Goal: Information Seeking & Learning: Learn about a topic

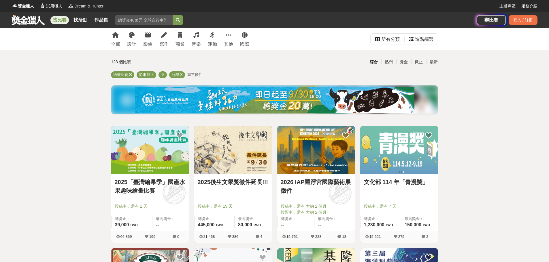
scroll to position [86, 0]
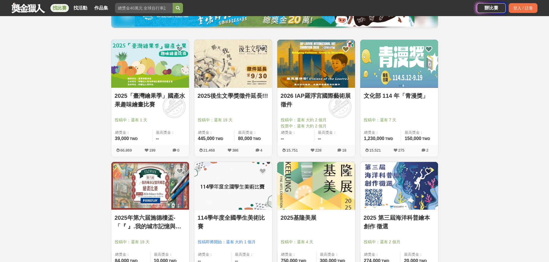
click at [158, 103] on link "2025「臺灣繪果季」國產水果趣味繪畫比賽" at bounding box center [150, 100] width 71 height 17
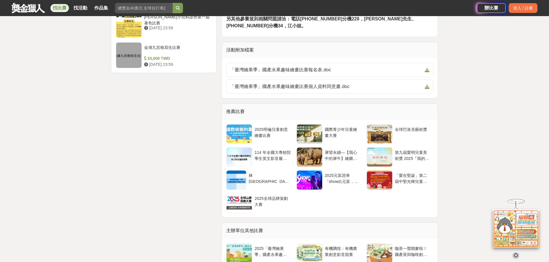
scroll to position [950, 0]
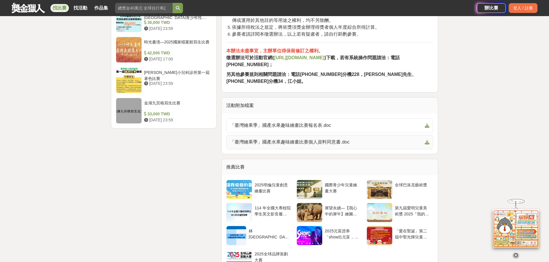
click at [324, 146] on span "「臺灣繪果季」國產水果趣味繪畫比賽個人資料同意書.doc" at bounding box center [326, 142] width 192 height 7
click at [319, 129] on span "「臺灣繪果季」國產水果趣味繪畫比賽報名表.doc" at bounding box center [326, 125] width 192 height 7
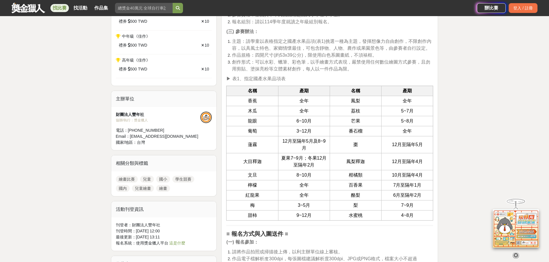
scroll to position [403, 0]
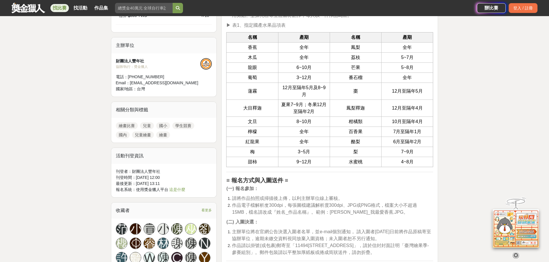
click at [350, 127] on td "百香果" at bounding box center [355, 132] width 52 height 10
click at [254, 74] on td "葡萄" at bounding box center [252, 78] width 52 height 10
click at [254, 60] on span "木瓜" at bounding box center [252, 57] width 9 height 5
click at [256, 89] on span "蓮霧" at bounding box center [252, 91] width 9 height 5
drag, startPoint x: 260, startPoint y: 114, endPoint x: 260, endPoint y: 119, distance: 5.2
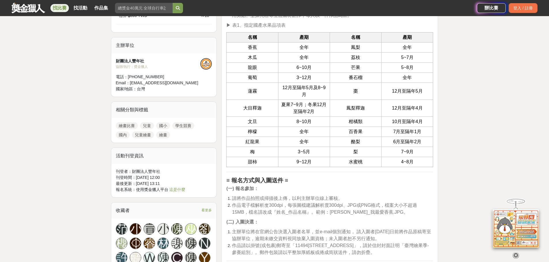
click at [260, 114] on td "大目釋迦" at bounding box center [252, 108] width 52 height 17
drag, startPoint x: 247, startPoint y: 142, endPoint x: 271, endPoint y: 143, distance: 23.6
click at [270, 143] on td "紅龍果" at bounding box center [252, 142] width 52 height 10
click at [281, 153] on td "3~5月" at bounding box center [304, 152] width 52 height 10
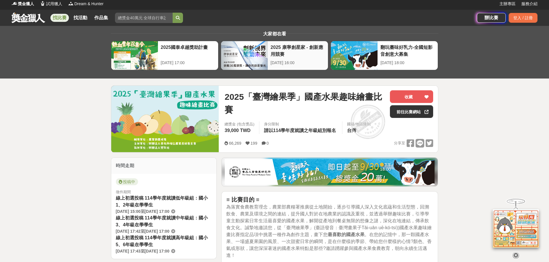
scroll to position [0, 0]
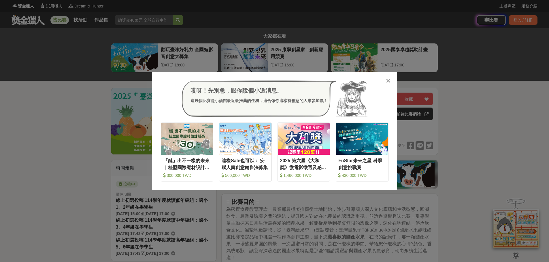
drag, startPoint x: 391, startPoint y: 82, endPoint x: 394, endPoint y: 81, distance: 3.5
click at [391, 82] on div at bounding box center [388, 81] width 6 height 6
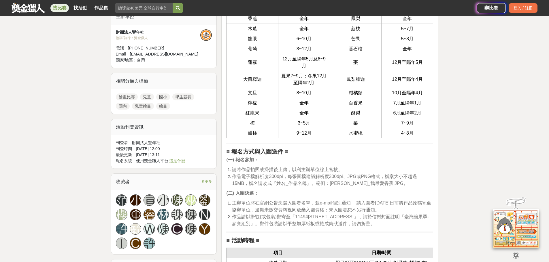
scroll to position [547, 0]
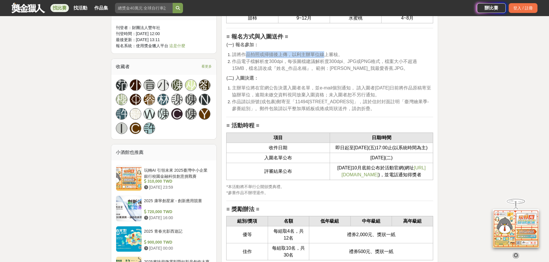
drag, startPoint x: 244, startPoint y: 55, endPoint x: 324, endPoint y: 54, distance: 80.3
click at [324, 54] on span "請將作品拍照或掃描後上傳，以利主辦單位線上審核。" at bounding box center [287, 54] width 111 height 5
click at [279, 66] on span "作品電子檔解析度300dpi，每張圖檔建議解析度300dpi、JPG或PNG格式，檔案大小不超過15MB，檔名請改成『姓名_作品名稱』。範例：王小美_我最愛香…" at bounding box center [324, 65] width 185 height 12
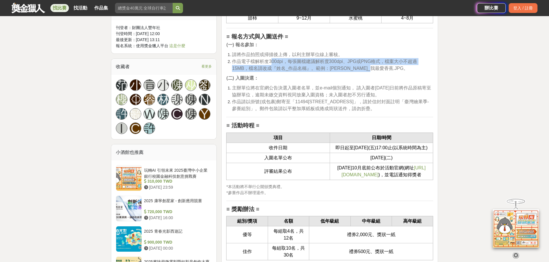
drag, startPoint x: 270, startPoint y: 63, endPoint x: 397, endPoint y: 65, distance: 127.0
click at [397, 65] on li "作品電子檔解析度300dpi，每張圖檔建議解析度300dpi、JPG或PNG格式，檔案大小不超過15MB，檔名請改成『姓名_作品名稱』。範例：王小美_我最愛香…" at bounding box center [332, 65] width 201 height 14
click at [299, 70] on span "作品電子檔解析度300dpi，每張圖檔建議解析度300dpi、JPG或PNG格式，檔案大小不超過15MB，檔名請改成『姓名_作品名稱』。範例：王小美_我最愛香…" at bounding box center [324, 65] width 185 height 12
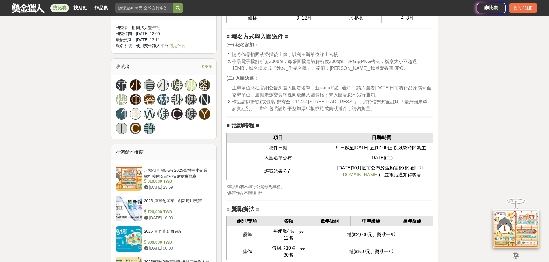
click at [283, 69] on span "作品電子檔解析度300dpi，每張圖檔建議解析度300dpi、JPG或PNG格式，檔案大小不超過15MB，檔名請改成『姓名_作品名稱』。範例：王小美_我最愛香…" at bounding box center [324, 65] width 185 height 12
drag, startPoint x: 274, startPoint y: 90, endPoint x: 275, endPoint y: 94, distance: 3.8
click at [274, 90] on span "主辦單位將在官網公告決選入圍者名單，並e-mail個別通知， 請入圍者114年10月5日前將作品原稿寄至協辦單位，逾期未繳交資料視同放棄入圍資格；未入圍者恕不…" at bounding box center [331, 92] width 199 height 12
click at [276, 99] on span "作品請以掛號(或包裹)郵寄至「11494台北市內湖區民權東路六段11巷37號3樓」，請於信封封面註明「臺灣繪果季-參賽組別」。郵件包裝請以平整加厚紙板或捲成筒…" at bounding box center [330, 105] width 197 height 12
click at [285, 92] on span "主辦單位將在官網公告決選入圍者名單，並e-mail個別通知， 請入圍者114年10月5日前將作品原稿寄至協辦單位，逾期未繳交資料視同放棄入圍資格；未入圍者恕不…" at bounding box center [331, 92] width 199 height 12
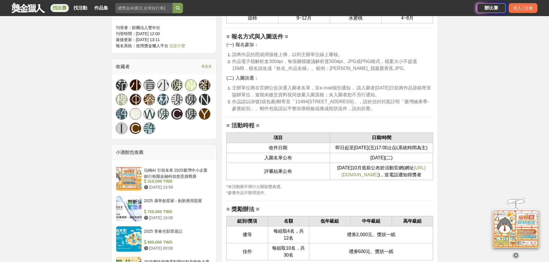
drag, startPoint x: 292, startPoint y: 92, endPoint x: 298, endPoint y: 92, distance: 6.4
click at [292, 92] on span "主辦單位將在官網公告決選入圍者名單，並e-mail個別通知， 請入圍者114年10月5日前將作品原稿寄至協辦單位，逾期未繳交資料視同放棄入圍資格；未入圍者恕不…" at bounding box center [331, 92] width 199 height 12
drag, startPoint x: 301, startPoint y: 92, endPoint x: 313, endPoint y: 94, distance: 12.1
click at [301, 92] on span "主辦單位將在官網公告決選入圍者名單，並e-mail個別通知， 請入圍者114年10月5日前將作品原稿寄至協辦單位，逾期未繳交資料視同放棄入圍資格；未入圍者恕不…" at bounding box center [331, 92] width 199 height 12
click at [334, 94] on span "主辦單位將在官網公告決選入圍者名單，並e-mail個別通知， 請入圍者114年10月5日前將作品原稿寄至協辦單位，逾期未繳交資料視同放棄入圍資格；未入圍者恕不…" at bounding box center [331, 92] width 199 height 12
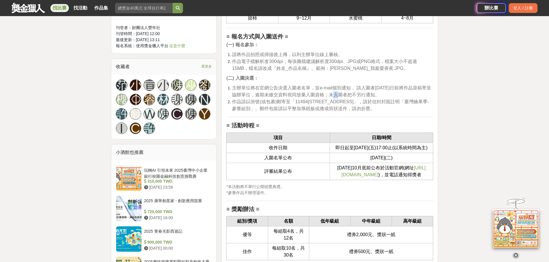
drag, startPoint x: 334, startPoint y: 94, endPoint x: 345, endPoint y: 96, distance: 11.5
click at [335, 95] on span "主辦單位將在官網公告決選入圍者名單，並e-mail個別通知， 請入圍者114年10月5日前將作品原稿寄至協辦單位，逾期未繳交資料視同放棄入圍資格；未入圍者恕不…" at bounding box center [331, 92] width 199 height 12
drag, startPoint x: 360, startPoint y: 98, endPoint x: 365, endPoint y: 100, distance: 5.4
click at [360, 97] on span "主辦單位將在官網公告決選入圍者名單，並e-mail個別通知， 請入圍者114年10月5日前將作品原稿寄至協辦單位，逾期未繳交資料視同放棄入圍資格；未入圍者恕不…" at bounding box center [331, 92] width 199 height 12
click at [368, 101] on span "作品請以掛號(或包裹)郵寄至「11494台北市內湖區民權東路六段11巷37號3樓」，請於信封封面註明「臺灣繪果季-參賽組別」。郵件包裝請以平整加厚紙板或捲成筒…" at bounding box center [330, 105] width 197 height 12
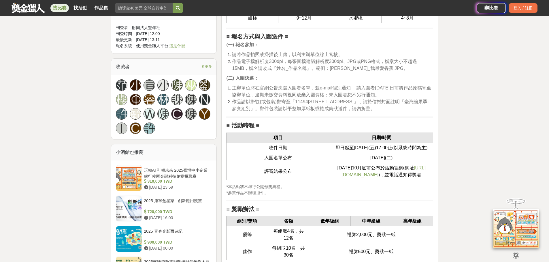
click at [337, 126] on h2 "≡ 活動時程 ≡" at bounding box center [329, 125] width 207 height 7
click at [303, 110] on span "作品請以掛號(或包裹)郵寄至「11494台北市內湖區民權東路六段11巷37號3樓」，請於信封封面註明「臺灣繪果季-參賽組別」。郵件包裝請以平整加厚紙板或捲成筒…" at bounding box center [330, 105] width 197 height 12
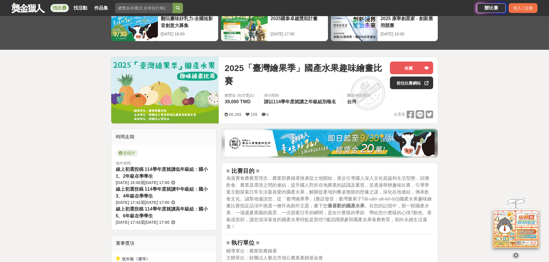
scroll to position [0, 0]
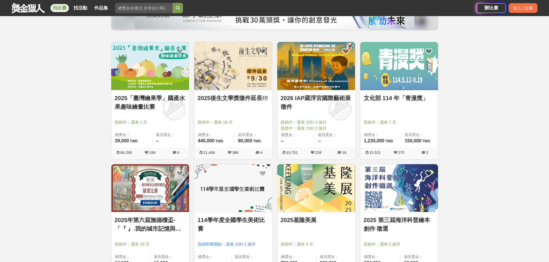
scroll to position [86, 0]
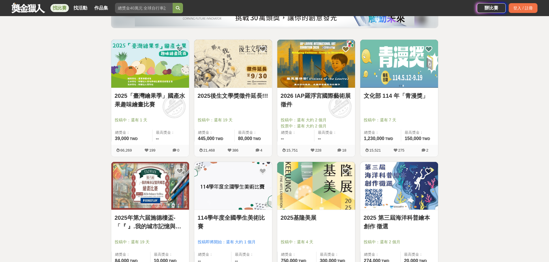
drag, startPoint x: 484, startPoint y: 0, endPoint x: 62, endPoint y: 132, distance: 442.0
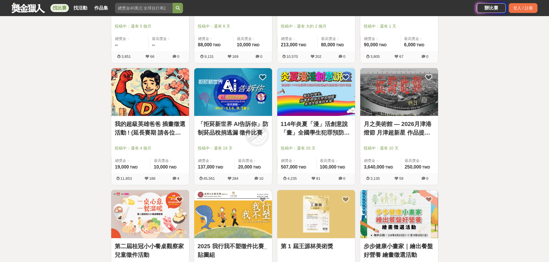
scroll to position [633, 0]
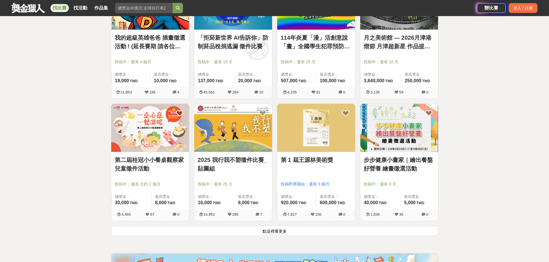
click at [275, 231] on button "點這裡看更多" at bounding box center [274, 231] width 327 height 10
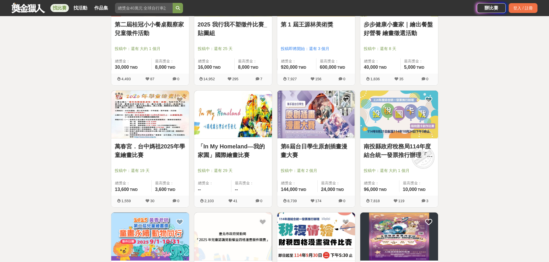
scroll to position [777, 0]
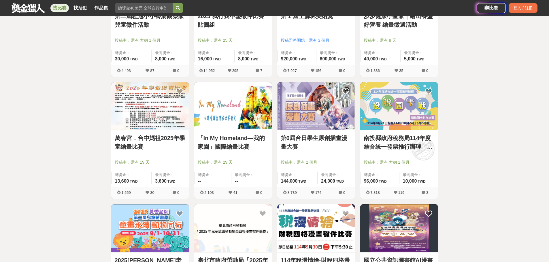
click at [151, 141] on link "萬春宮．台中媽祖2025年學童繪畫比賽" at bounding box center [150, 142] width 71 height 17
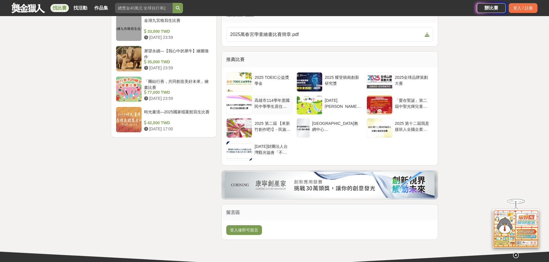
scroll to position [633, 0]
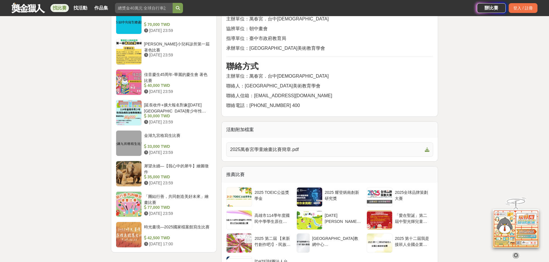
click at [272, 146] on span "2025萬春宮學童繪畫比賽簡章.pdf" at bounding box center [326, 149] width 192 height 7
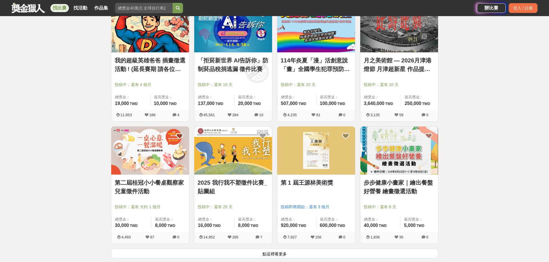
scroll to position [633, 0]
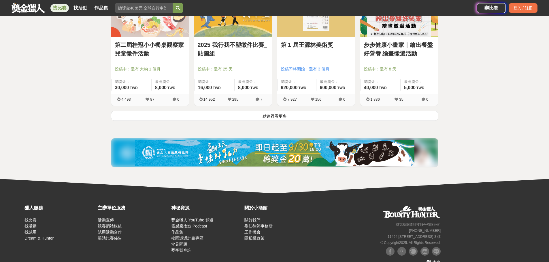
click at [282, 118] on button "點這裡看更多" at bounding box center [274, 116] width 327 height 10
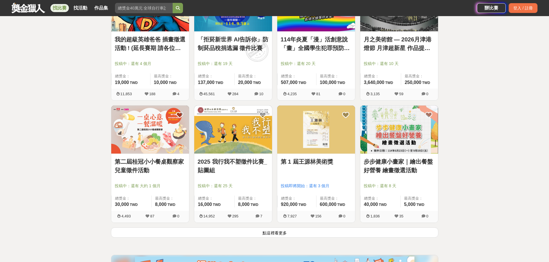
scroll to position [633, 0]
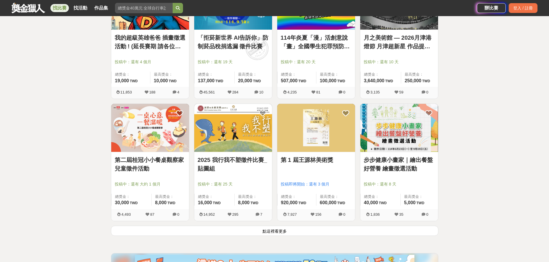
click at [273, 234] on button "點這裡看更多" at bounding box center [274, 231] width 327 height 10
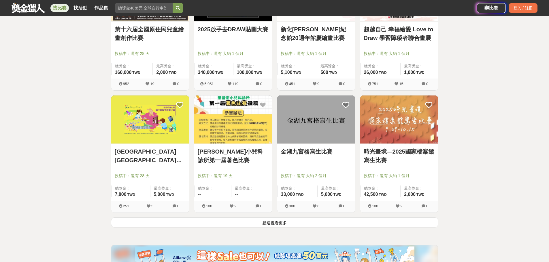
scroll to position [1382, 0]
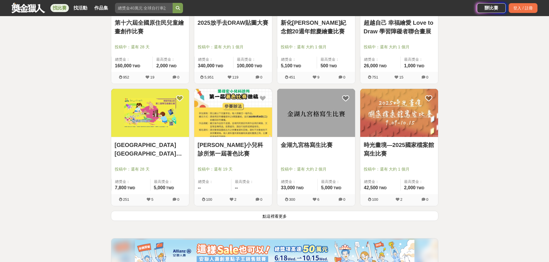
click at [278, 216] on button "點這裡看更多" at bounding box center [274, 216] width 327 height 10
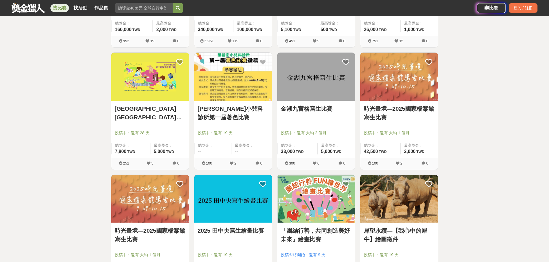
scroll to position [1497, 0]
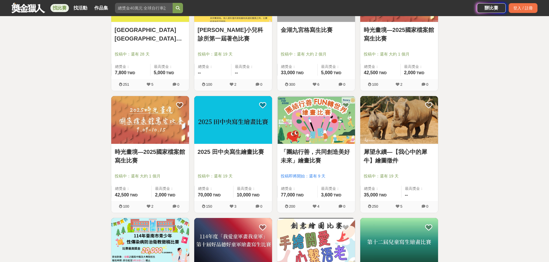
click at [235, 153] on link "2025 田中央寫生繪畫比賽" at bounding box center [233, 152] width 71 height 9
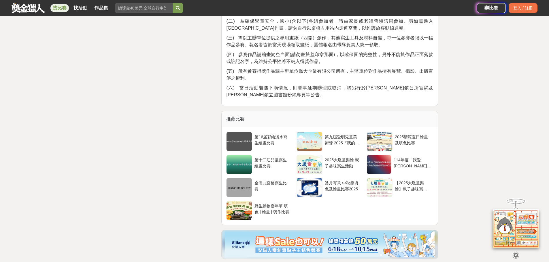
scroll to position [979, 0]
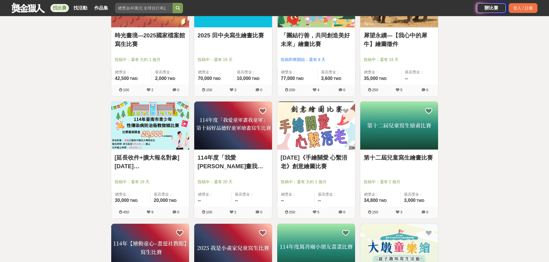
scroll to position [1670, 0]
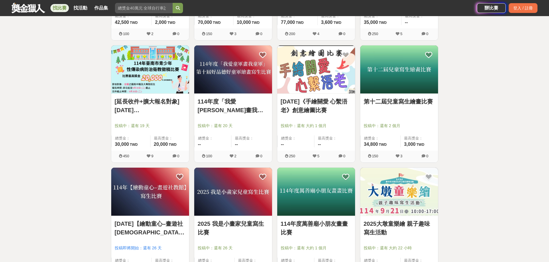
click at [386, 100] on link "第十二屆兒童寫生繪畫比賽" at bounding box center [398, 101] width 71 height 9
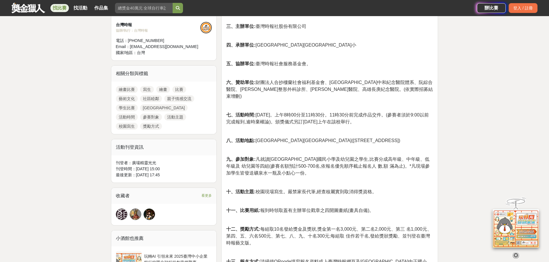
scroll to position [230, 0]
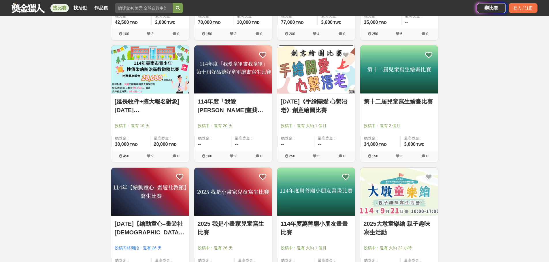
scroll to position [1728, 0]
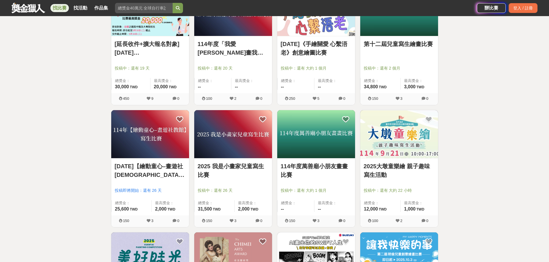
click at [229, 166] on link "2025 我是小畫家兒童寫生比賽" at bounding box center [233, 170] width 71 height 17
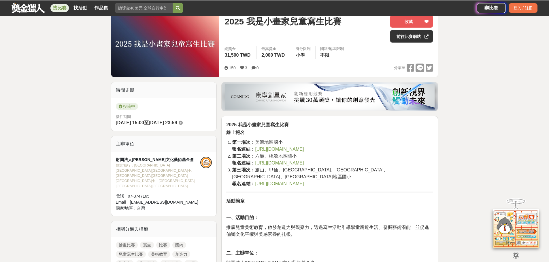
scroll to position [86, 0]
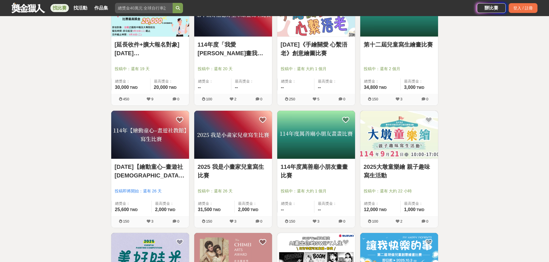
scroll to position [1728, 0]
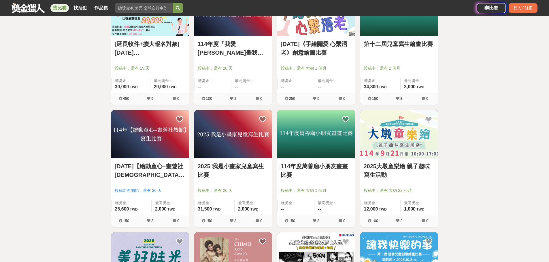
click at [308, 167] on link "114年度萬善廟小朋友畫畫比賽" at bounding box center [315, 170] width 71 height 17
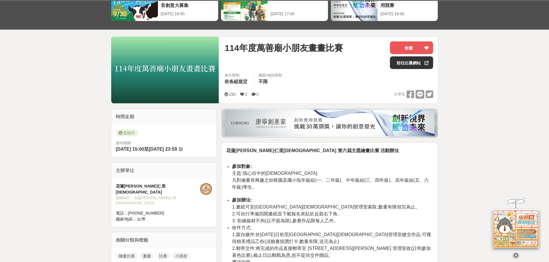
scroll to position [144, 0]
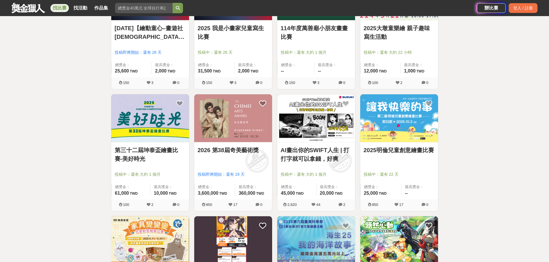
scroll to position [1900, 0]
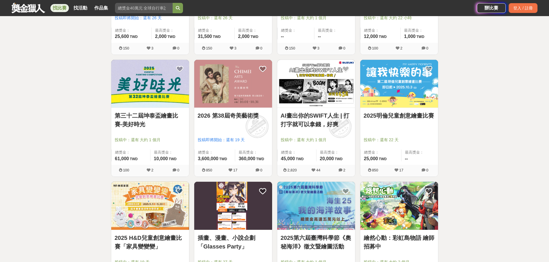
click at [151, 117] on link "第三十二屆坤泰盃繪畫比賽-美好時光" at bounding box center [150, 119] width 71 height 17
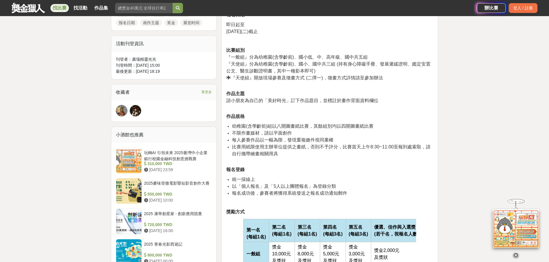
scroll to position [288, 0]
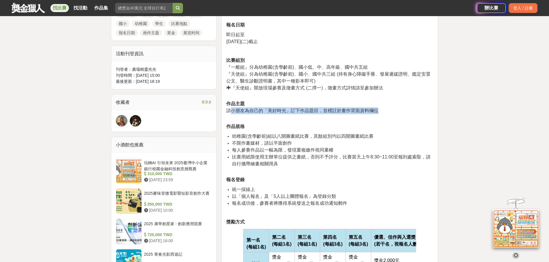
drag, startPoint x: 239, startPoint y: 111, endPoint x: 378, endPoint y: 110, distance: 139.4
click at [378, 110] on p "作品主題 請小朋友為自己的「美好時光」訂下作品題目，並標註於畫作背面資料欄位" at bounding box center [329, 110] width 207 height 20
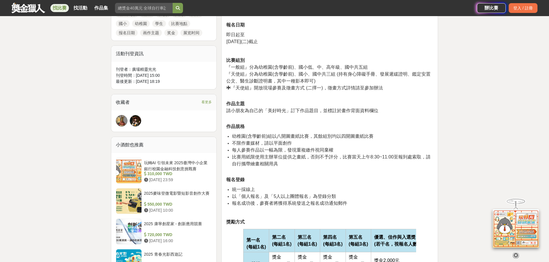
click at [339, 124] on p "作品規格" at bounding box center [329, 126] width 207 height 7
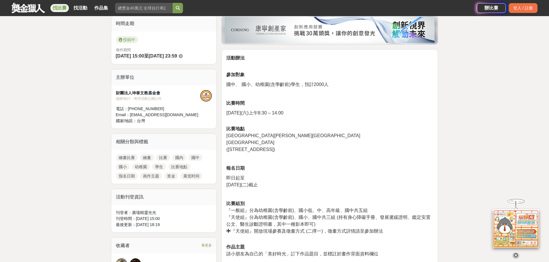
scroll to position [144, 0]
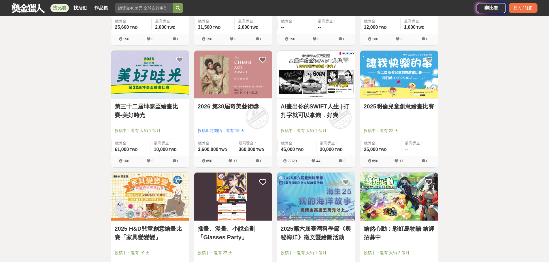
scroll to position [1929, 0]
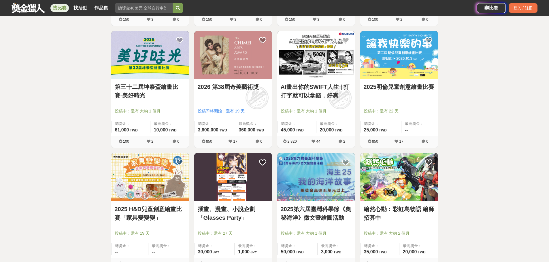
click at [408, 88] on link "2025明倫兒童創意繪畫比賽" at bounding box center [398, 87] width 71 height 9
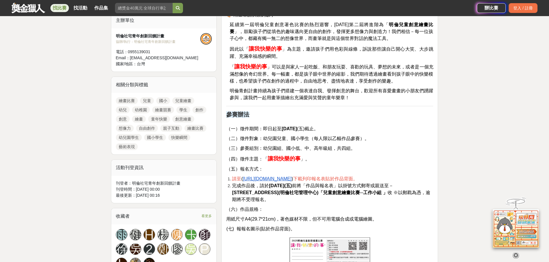
scroll to position [259, 0]
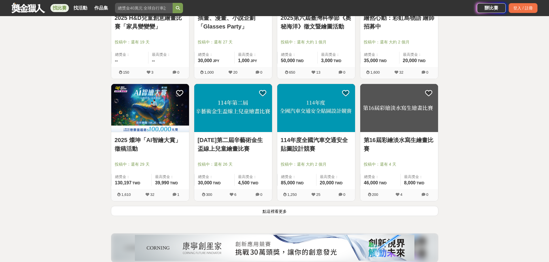
scroll to position [2131, 0]
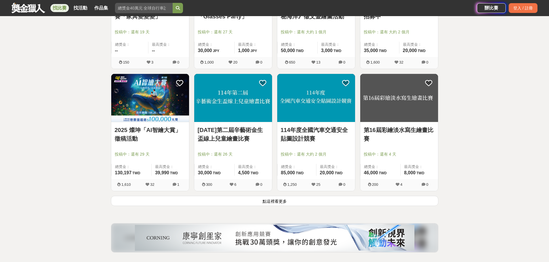
click at [248, 135] on link "[DATE]第二屆辛藝術金生盃線上兒童繪畫比賽" at bounding box center [233, 134] width 71 height 17
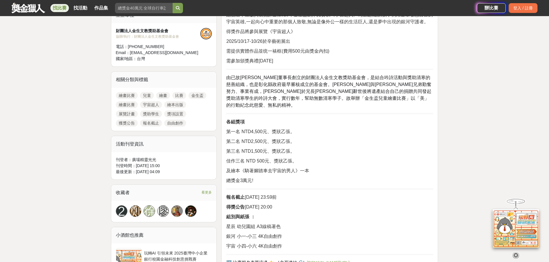
scroll to position [288, 0]
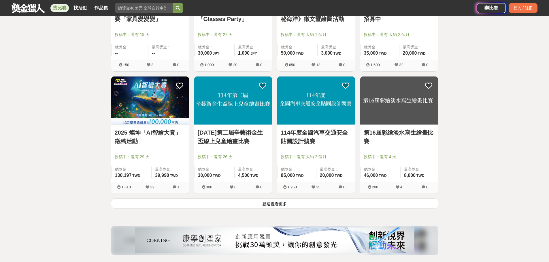
scroll to position [2131, 0]
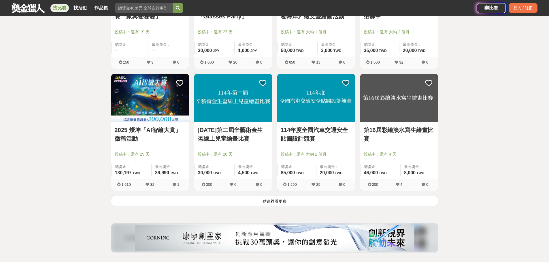
click at [271, 203] on button "點這裡看更多" at bounding box center [274, 201] width 327 height 10
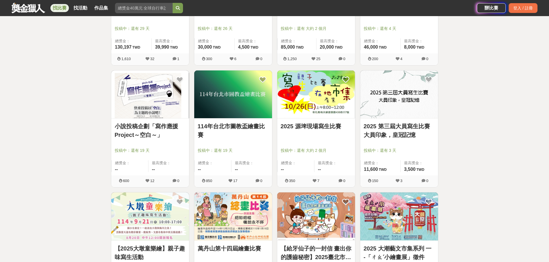
scroll to position [2303, 0]
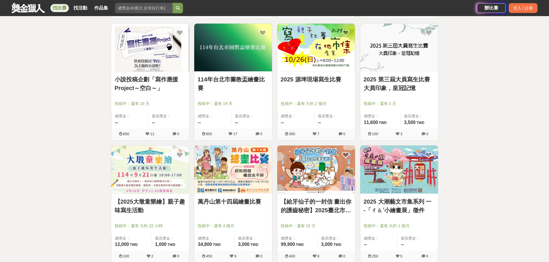
click at [399, 87] on link "2025 第三屆大員寫生比賽 大員印象，皇冠記憶" at bounding box center [398, 83] width 71 height 17
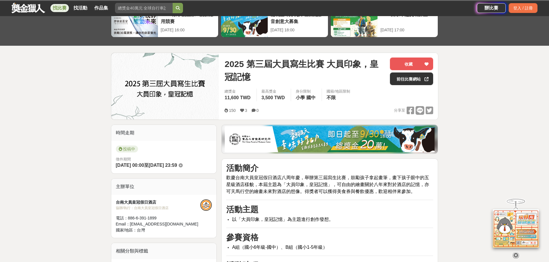
scroll to position [86, 0]
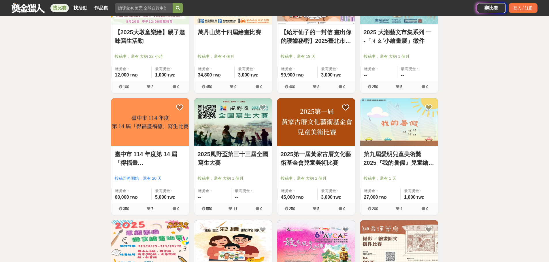
scroll to position [2476, 0]
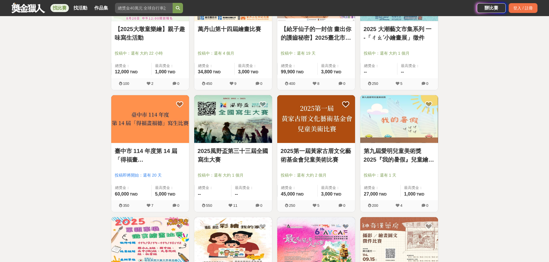
click at [140, 161] on link "臺中市 114 年度第 14 屆「得福畫[PERSON_NAME]」寫生比賽" at bounding box center [150, 155] width 71 height 17
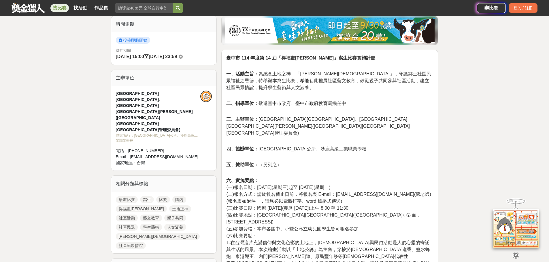
scroll to position [230, 0]
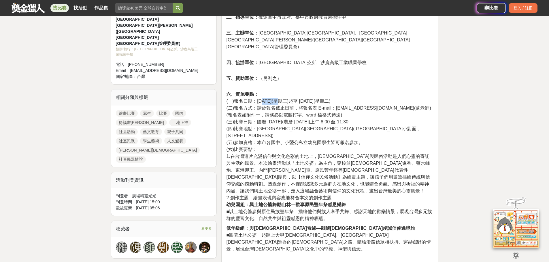
drag, startPoint x: 263, startPoint y: 89, endPoint x: 281, endPoint y: 100, distance: 21.5
click at [276, 99] on span "(一)報名日期：[DATE](星期三)起至 [DATE](星期二)" at bounding box center [278, 101] width 104 height 5
click at [282, 106] on span "(二)報名方式：請於報名截止日前，將報名表 E-mail：[EMAIL_ADDRESS][DOMAIN_NAME](蘇老師)(報名表如附件一，請務必以電腦打字…" at bounding box center [328, 112] width 204 height 12
drag, startPoint x: 267, startPoint y: 109, endPoint x: 387, endPoint y: 110, distance: 119.5
click at [348, 119] on span "(三)比賽日期：國曆 [DATE](農曆 [DATE])上午 8:00 至 11:30" at bounding box center [287, 121] width 122 height 5
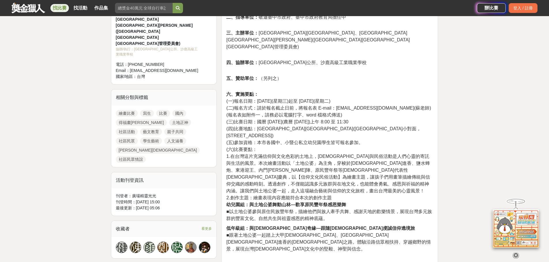
click at [322, 140] on span "(五)參加資格：本市各國中、小暨公私立幼兒園學生皆可報名參加。" at bounding box center [294, 142] width 137 height 5
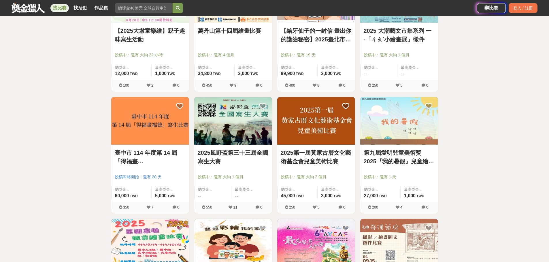
scroll to position [2476, 0]
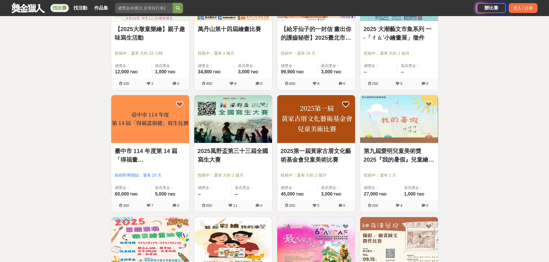
click at [335, 162] on link "2025第一屆黃家古厝文化藝術基金會兒童美術比賽" at bounding box center [315, 155] width 71 height 17
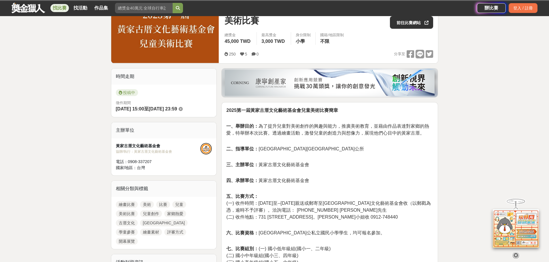
scroll to position [173, 0]
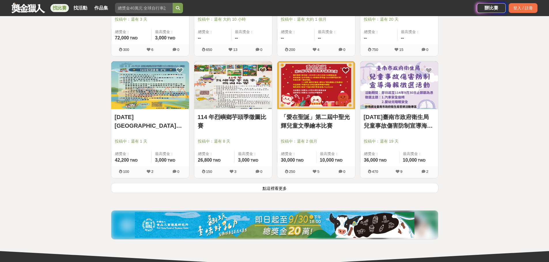
scroll to position [2879, 0]
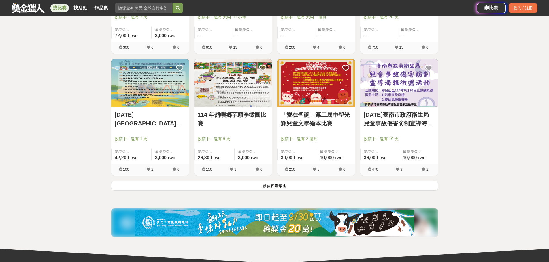
click at [268, 189] on button "點這裡看更多" at bounding box center [274, 186] width 327 height 10
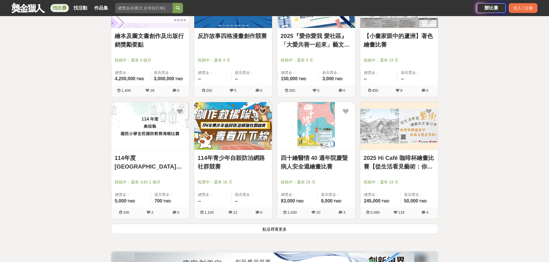
scroll to position [3570, 0]
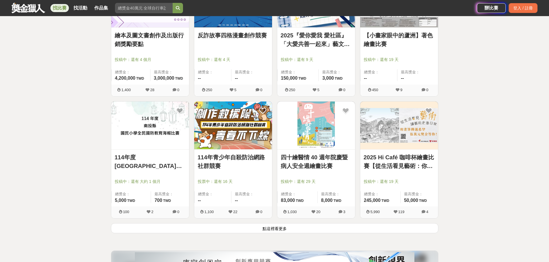
click at [280, 228] on button "點這裡看更多" at bounding box center [274, 228] width 327 height 10
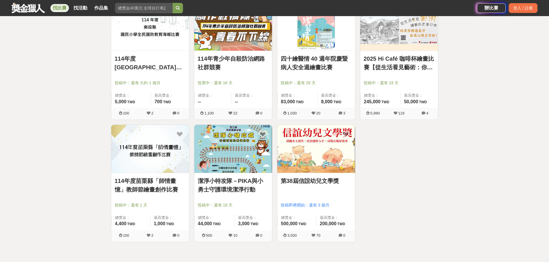
scroll to position [3685, 0]
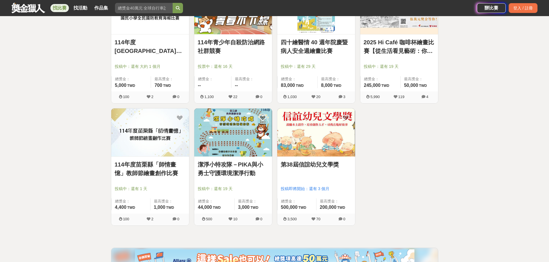
click at [143, 171] on link "114年度苗栗縣「師情畫憶」教師節繪畫創作比賽" at bounding box center [150, 168] width 71 height 17
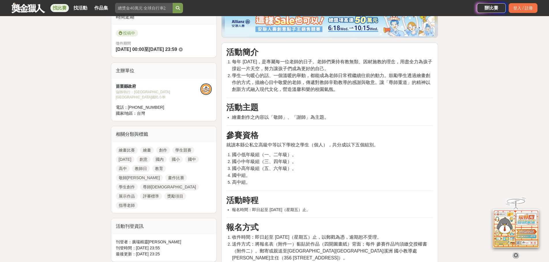
scroll to position [173, 0]
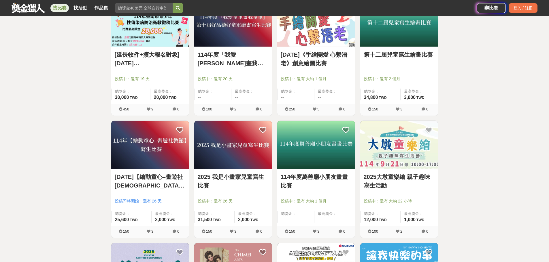
scroll to position [1699, 0]
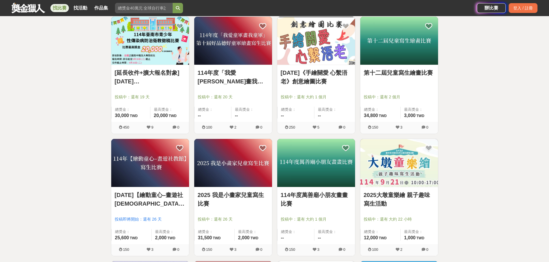
click at [397, 75] on link "第十二屆兒童寫生繪畫比賽" at bounding box center [398, 73] width 71 height 9
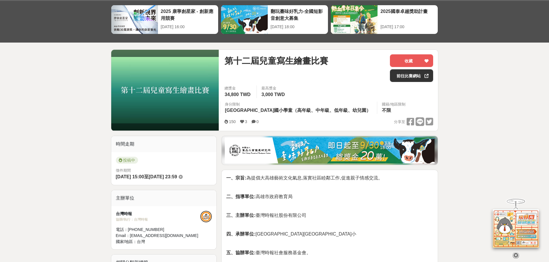
scroll to position [86, 0]
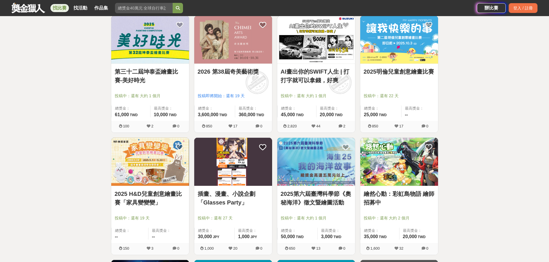
scroll to position [1987, 0]
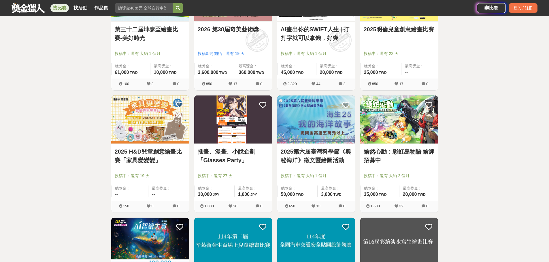
click at [317, 162] on link "2025第六屆臺灣科學節《奧秘海洋》徵文暨繪圖活動" at bounding box center [315, 155] width 71 height 17
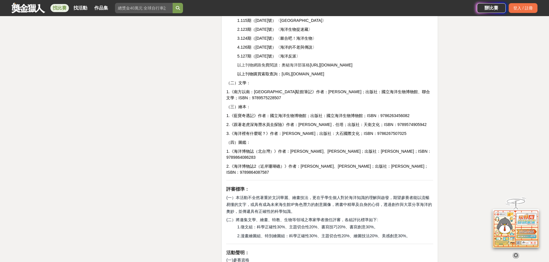
scroll to position [1094, 0]
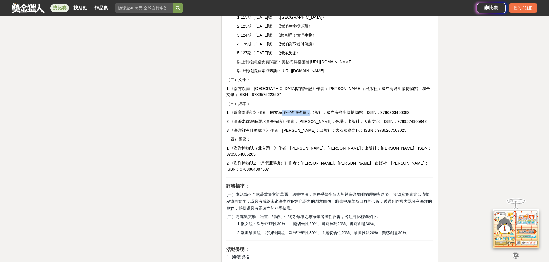
drag, startPoint x: 246, startPoint y: 107, endPoint x: 271, endPoint y: 106, distance: 25.4
click at [271, 110] on p "1.《藍寶奇遇記》作者：國立海洋生物博物館；出版社：國立海洋生物博物館；ISBN：9786263456082" at bounding box center [329, 113] width 207 height 6
click at [316, 119] on span "2.《跟著老虎深海潛水員去探險》作者：[PERSON_NAME]．任塔；出版社：天衛文化；ISBN：9789574905942" at bounding box center [326, 121] width 200 height 5
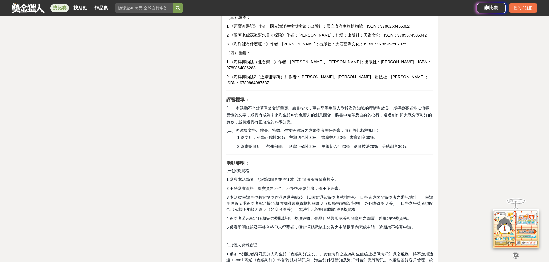
scroll to position [1123, 0]
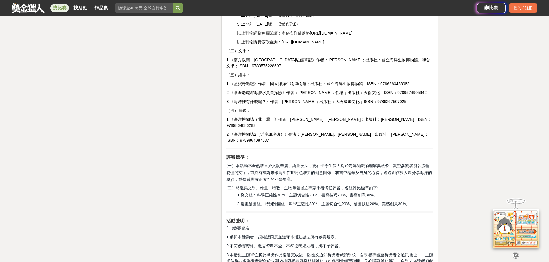
click at [244, 99] on span "3.《海洋裡有什麼呢？》作者：[PERSON_NAME]；出版社：大石國際文化；ISBN：9786267507025" at bounding box center [316, 101] width 180 height 5
drag, startPoint x: 244, startPoint y: 93, endPoint x: 273, endPoint y: 94, distance: 29.4
click at [273, 99] on span "3.《海洋裡有什麼呢？》作者：[PERSON_NAME]；出版社：大石國際文化；ISBN：9786267507025" at bounding box center [316, 101] width 180 height 5
copy span "海洋裡有什麼呢？"
